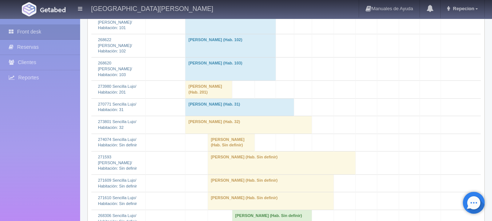
scroll to position [582, 0]
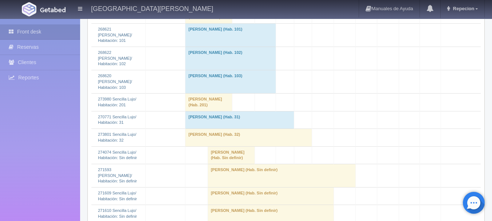
click at [198, 23] on td "susana mariscal (Hab. Sin definir)" at bounding box center [208, 14] width 47 height 17
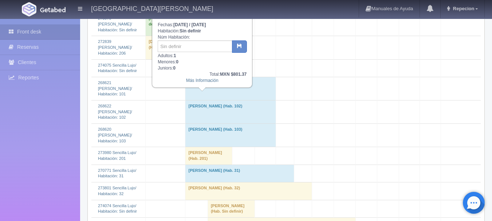
scroll to position [510, 0]
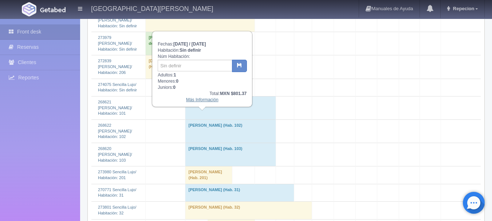
click at [203, 102] on link "Más Información" at bounding box center [202, 99] width 32 height 5
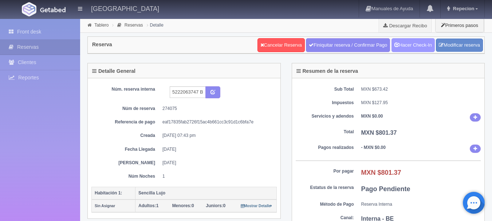
click at [414, 46] on link "Hacer Check-In" at bounding box center [412, 45] width 43 height 14
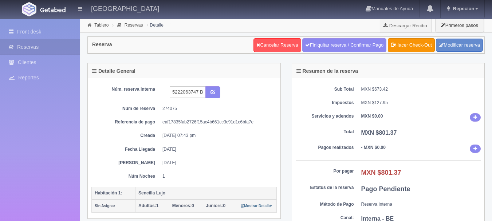
click at [29, 30] on link "Front desk" at bounding box center [40, 31] width 80 height 15
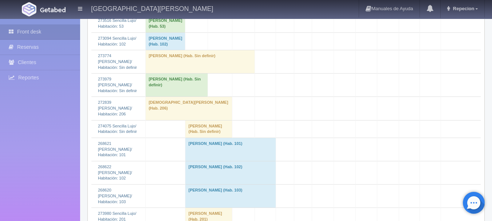
scroll to position [473, 0]
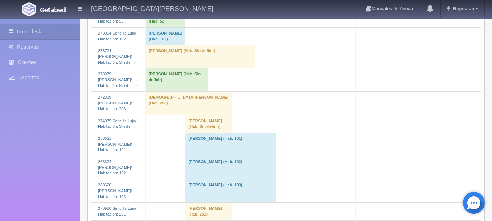
click at [190, 133] on td "susana mariscal (Hab. Sin definir)" at bounding box center [208, 123] width 47 height 17
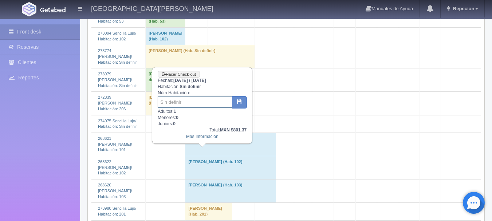
click at [191, 103] on input "text" at bounding box center [195, 102] width 75 height 12
type input "43"
click at [240, 102] on icon "button" at bounding box center [239, 101] width 5 height 5
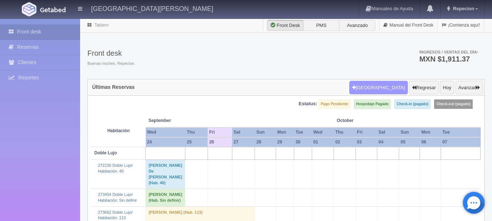
click at [380, 87] on button "[GEOGRAPHIC_DATA]" at bounding box center [378, 88] width 59 height 14
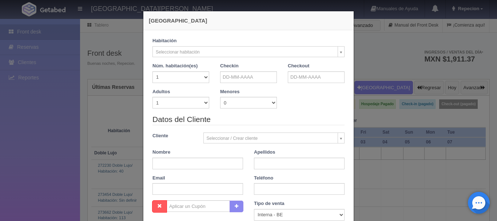
checkbox input "false"
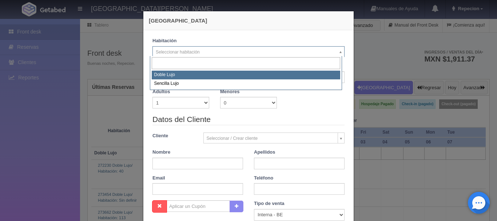
select select "577"
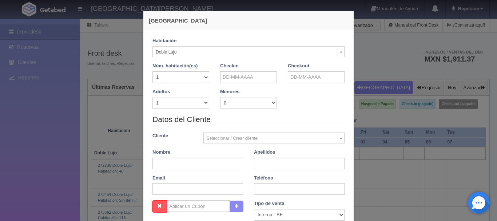
checkbox input "false"
click at [202, 105] on select "1 2 3 4 5 6 7 8 9 10" at bounding box center [181, 103] width 57 height 12
select select "2"
click at [153, 97] on select "1 2 3 4 5 6 7 8 9 10" at bounding box center [181, 103] width 57 height 12
click at [242, 79] on input "text" at bounding box center [248, 77] width 57 height 12
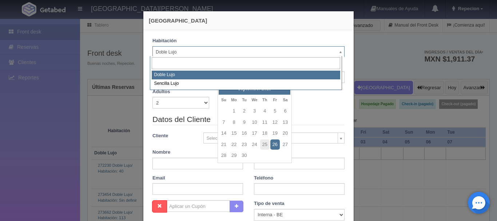
checkbox input "false"
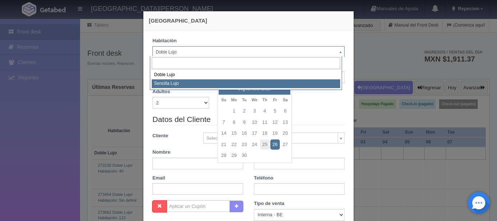
select select "576"
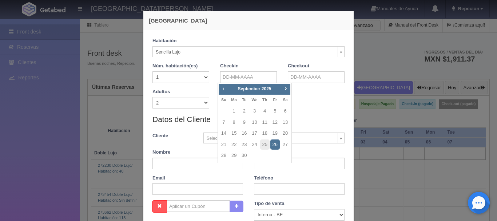
checkbox input "false"
click at [236, 123] on link "8" at bounding box center [233, 122] width 9 height 11
type input "08-09-2025"
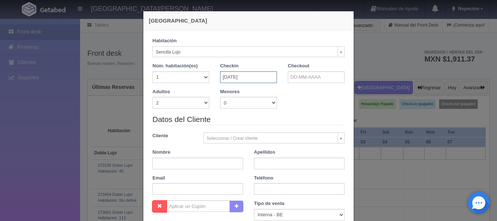
click at [257, 78] on input "08-09-2025" at bounding box center [248, 77] width 57 height 12
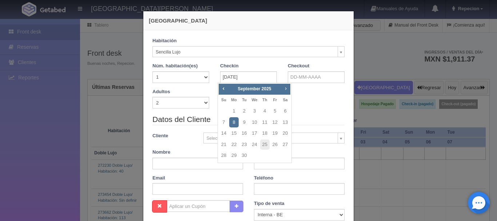
click at [287, 90] on span "Next" at bounding box center [286, 89] width 6 height 6
checkbox input "false"
click at [256, 123] on link "8" at bounding box center [254, 122] width 9 height 11
type input "08-10-2025"
checkbox input "false"
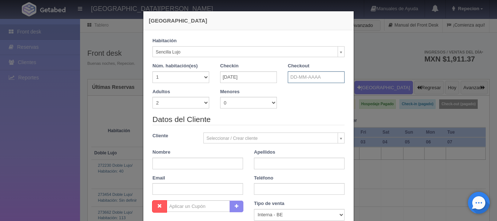
click at [308, 76] on input "text" at bounding box center [316, 77] width 57 height 12
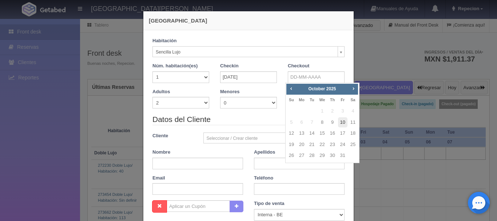
click at [344, 122] on link "10" at bounding box center [342, 122] width 9 height 11
type input "10-10-2025"
checkbox input "false"
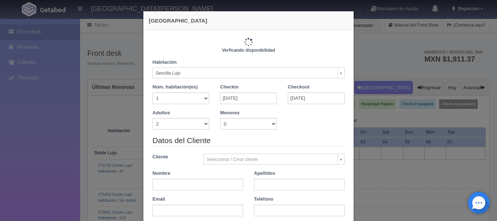
type input "2300.00"
checkbox input "false"
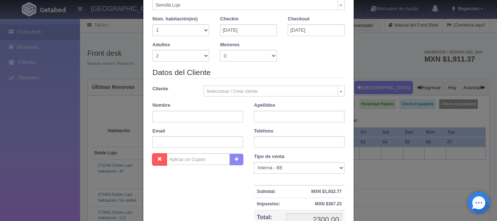
scroll to position [73, 0]
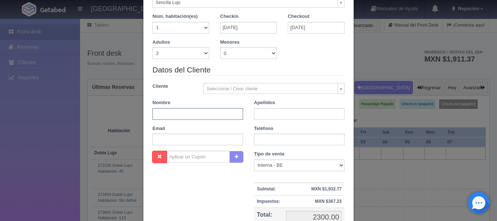
click at [200, 112] on input "text" at bounding box center [198, 114] width 91 height 12
type input "sra"
type input "brambila"
click at [185, 113] on input "sra" at bounding box center [198, 114] width 91 height 12
click at [244, 115] on div "Nombre sra" at bounding box center [198, 109] width 102 height 20
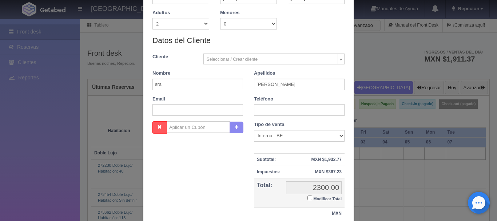
scroll to position [146, 0]
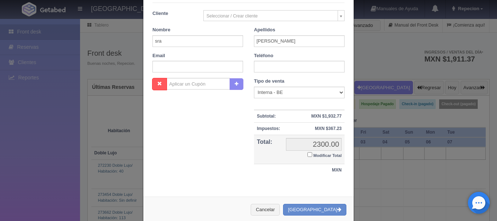
click at [308, 154] on input "Modificar Total" at bounding box center [310, 154] width 5 height 5
checkbox input "true"
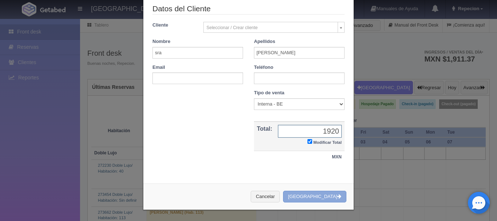
type input "1920"
click at [314, 198] on button "[GEOGRAPHIC_DATA]" at bounding box center [314, 197] width 63 height 12
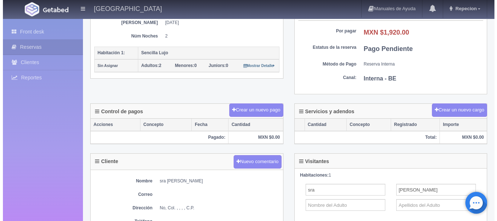
scroll to position [146, 0]
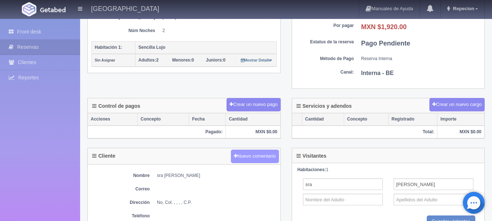
click at [252, 156] on button "Nuevo comentario" at bounding box center [255, 156] width 48 height 13
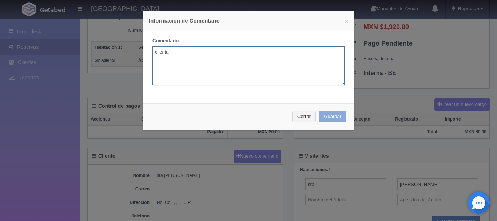
type textarea "clienta"
click at [329, 119] on button "Guardar" at bounding box center [333, 117] width 28 height 12
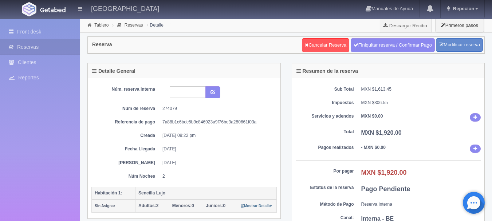
scroll to position [146, 0]
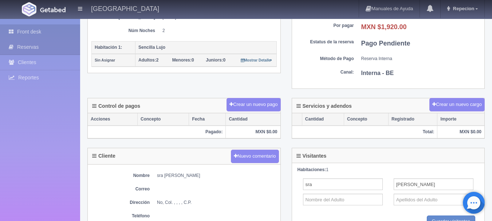
click at [27, 33] on link "Front desk" at bounding box center [40, 31] width 80 height 15
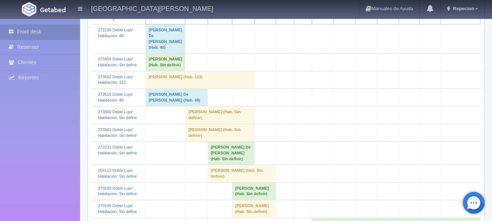
scroll to position [146, 0]
